Goal: Navigation & Orientation: Find specific page/section

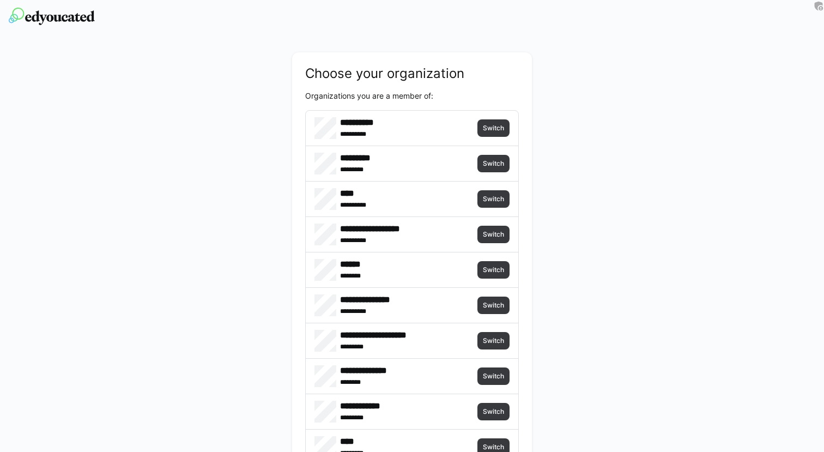
scroll to position [164, 0]
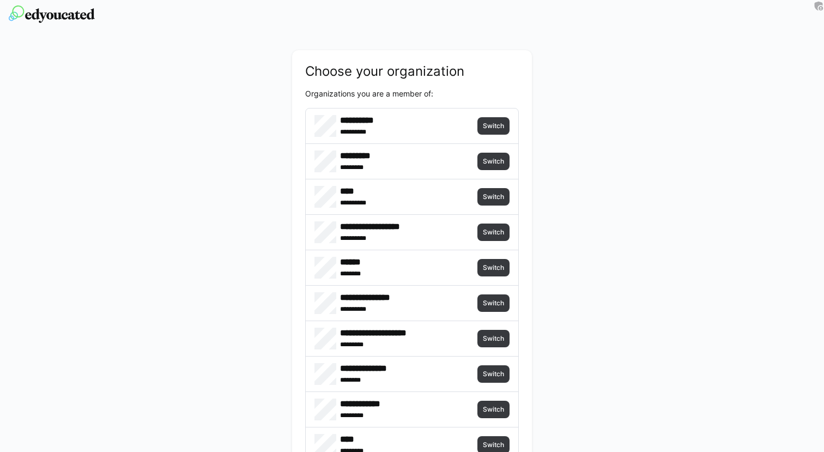
scroll to position [4, 0]
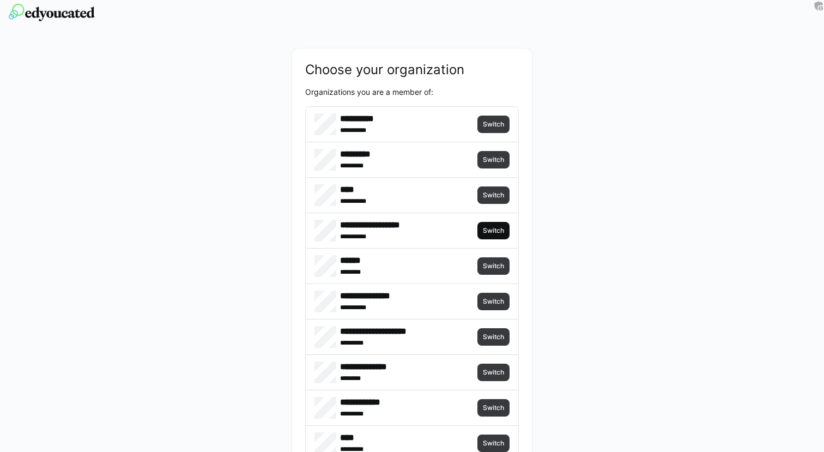
click at [484, 226] on span "Switch" at bounding box center [493, 230] width 23 height 9
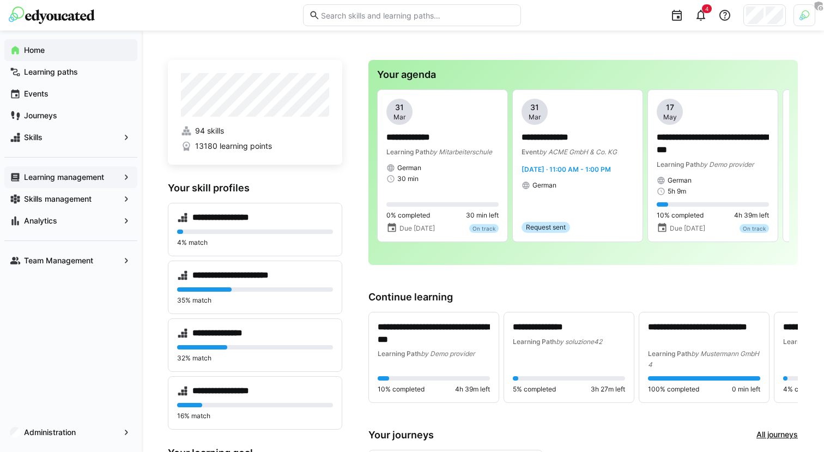
click at [106, 183] on div "Learning management" at bounding box center [70, 177] width 133 height 22
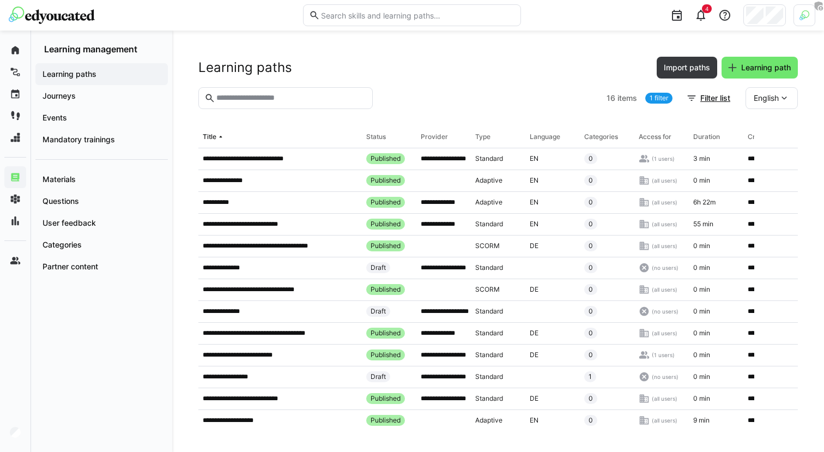
click at [660, 97] on link "1 filter" at bounding box center [658, 98] width 27 height 11
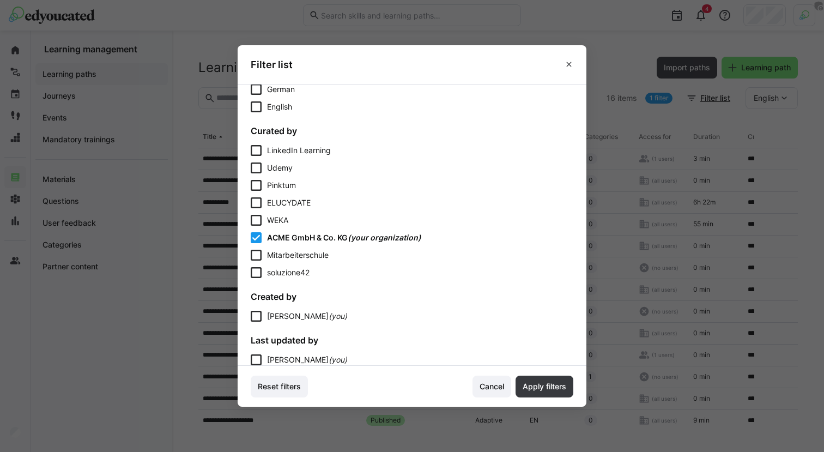
scroll to position [613, 0]
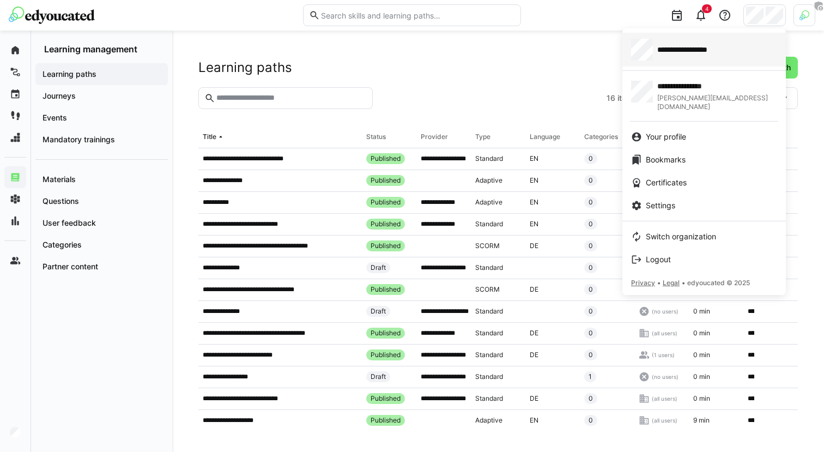
click at [718, 54] on span "**********" at bounding box center [697, 49] width 81 height 11
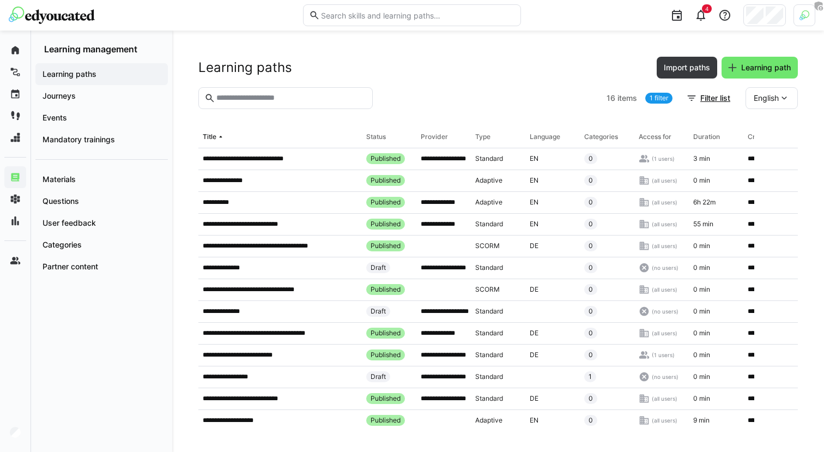
click at [800, 13] on img at bounding box center [804, 15] width 10 height 10
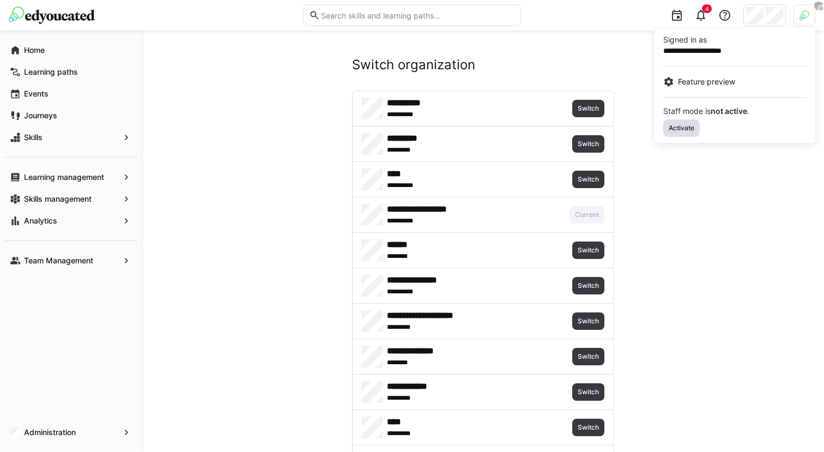
click at [671, 131] on span "Activate" at bounding box center [681, 128] width 28 height 9
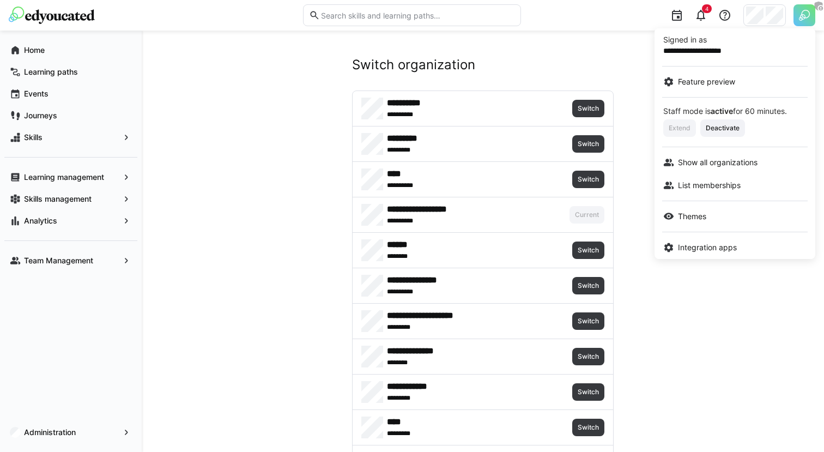
click at [587, 66] on div at bounding box center [412, 226] width 824 height 452
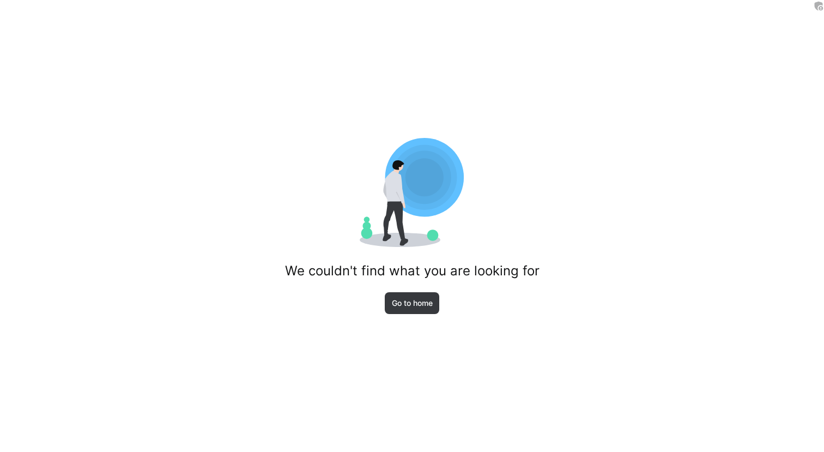
click at [410, 318] on div "We couldn't find what you are looking for Go to home" at bounding box center [412, 226] width 824 height 452
click at [412, 308] on span "Go to home" at bounding box center [412, 302] width 44 height 11
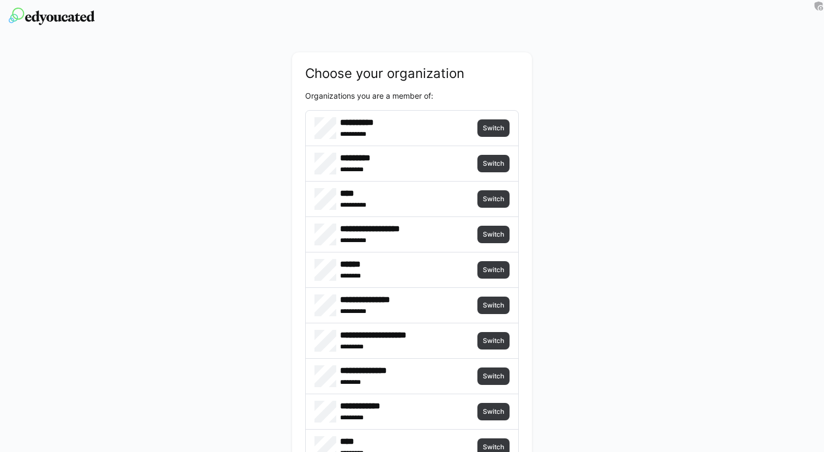
click at [420, 307] on div "** *******" at bounding box center [405, 310] width 130 height 11
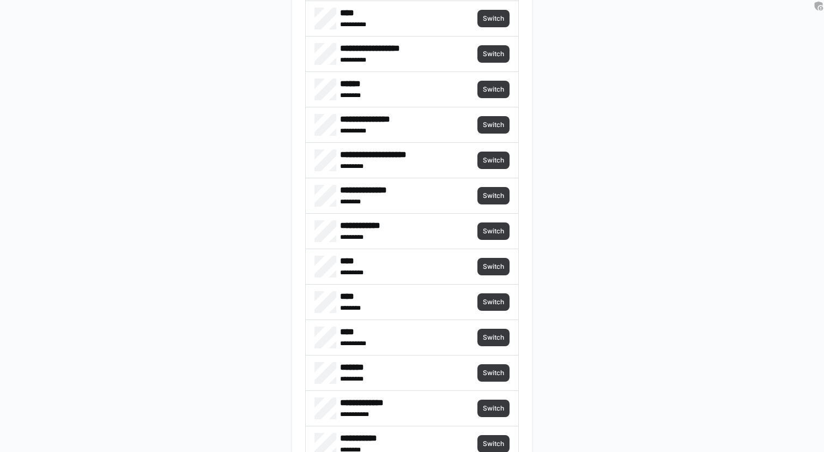
scroll to position [190, 0]
